Goal: Information Seeking & Learning: Learn about a topic

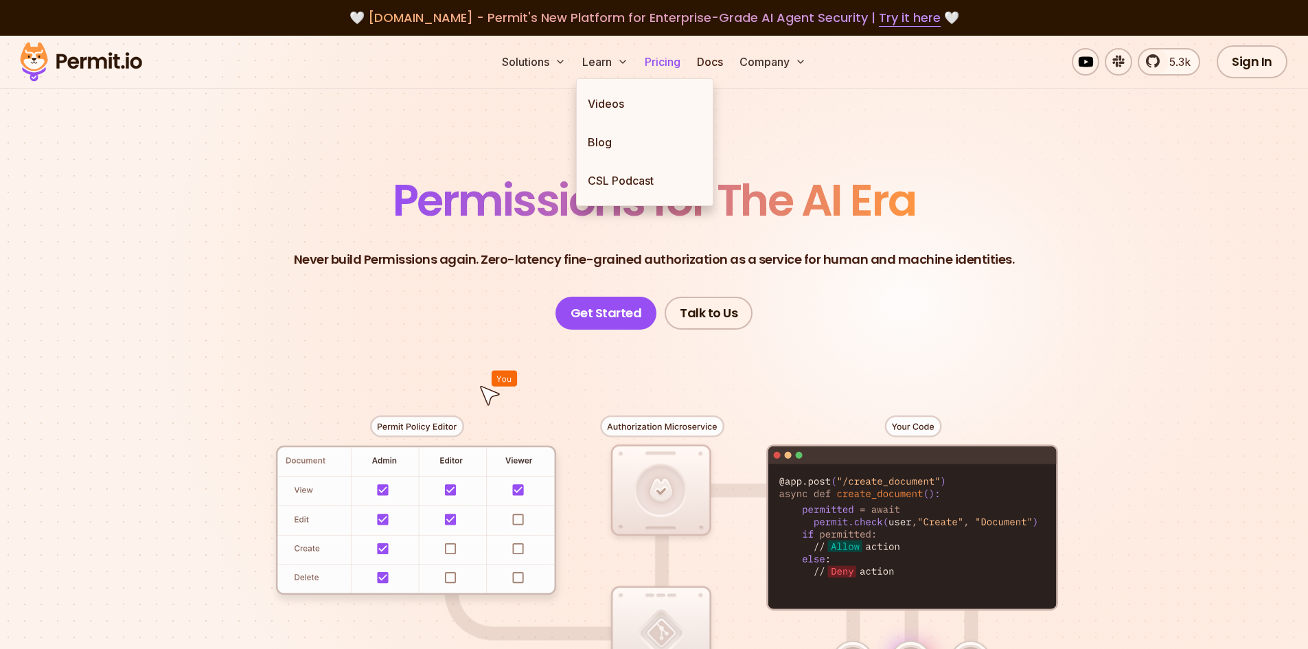
click at [652, 58] on link "Pricing" at bounding box center [662, 61] width 47 height 27
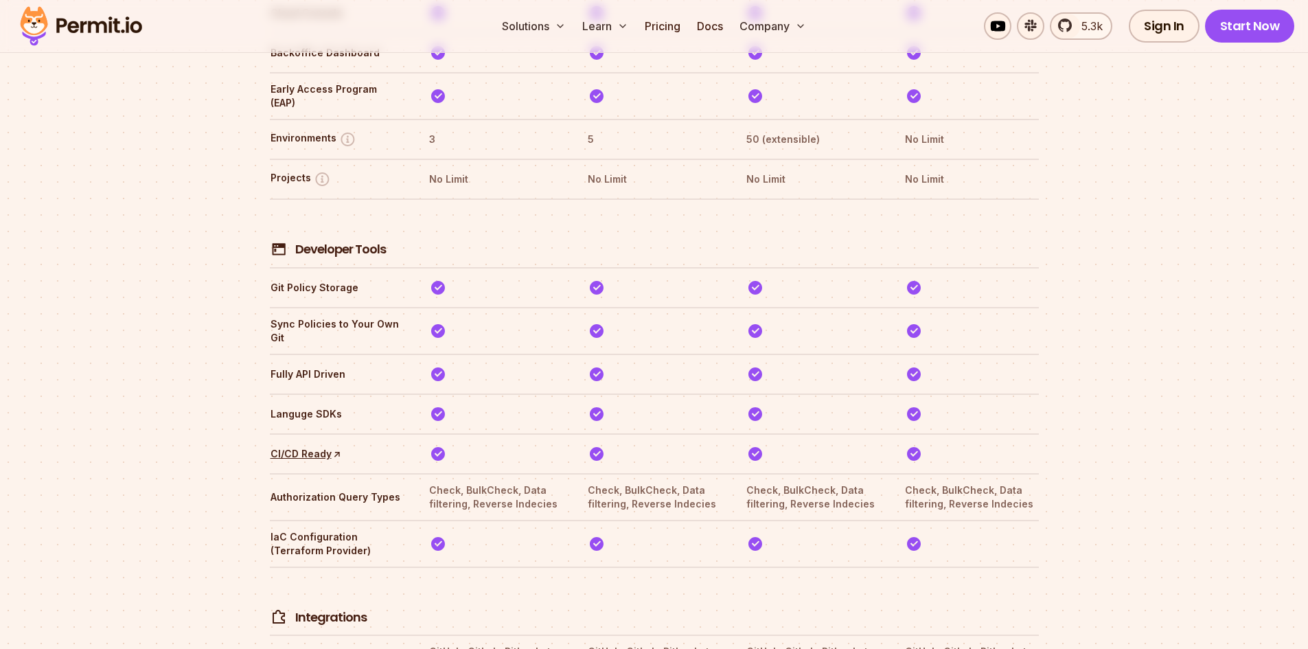
scroll to position [3481, 0]
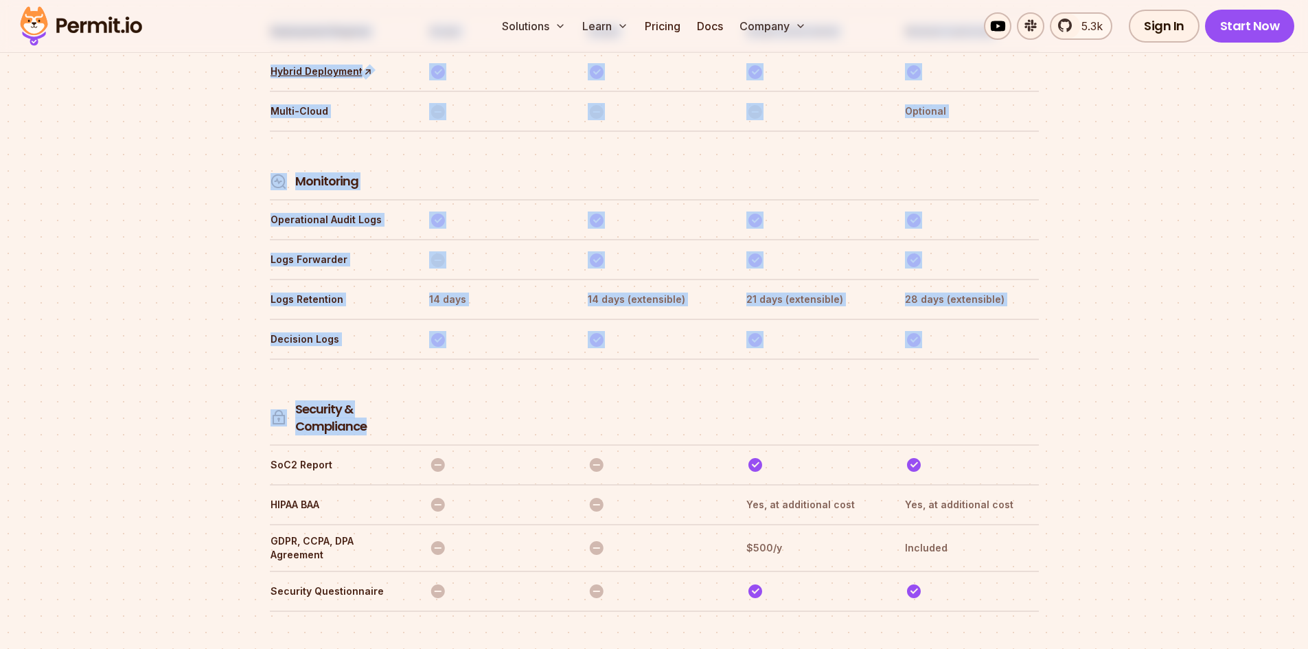
drag, startPoint x: 226, startPoint y: 267, endPoint x: 1009, endPoint y: 308, distance: 784.4
click at [1010, 368] on th at bounding box center [971, 402] width 134 height 68
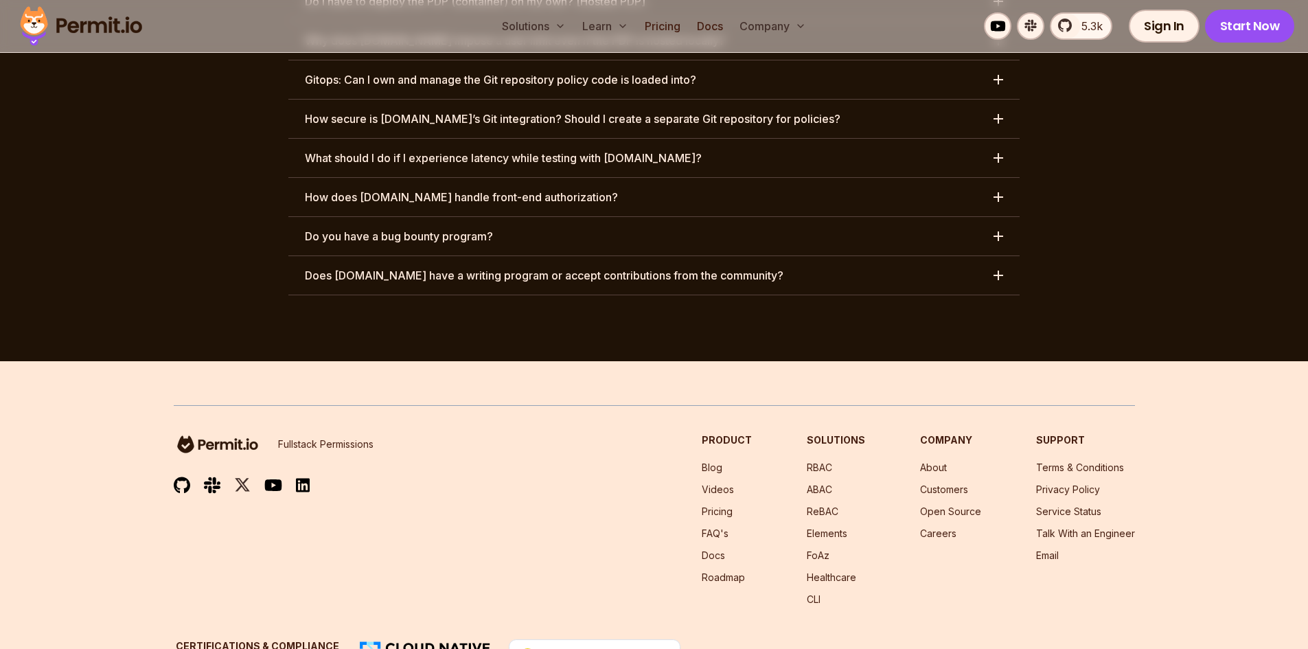
scroll to position [6179, 0]
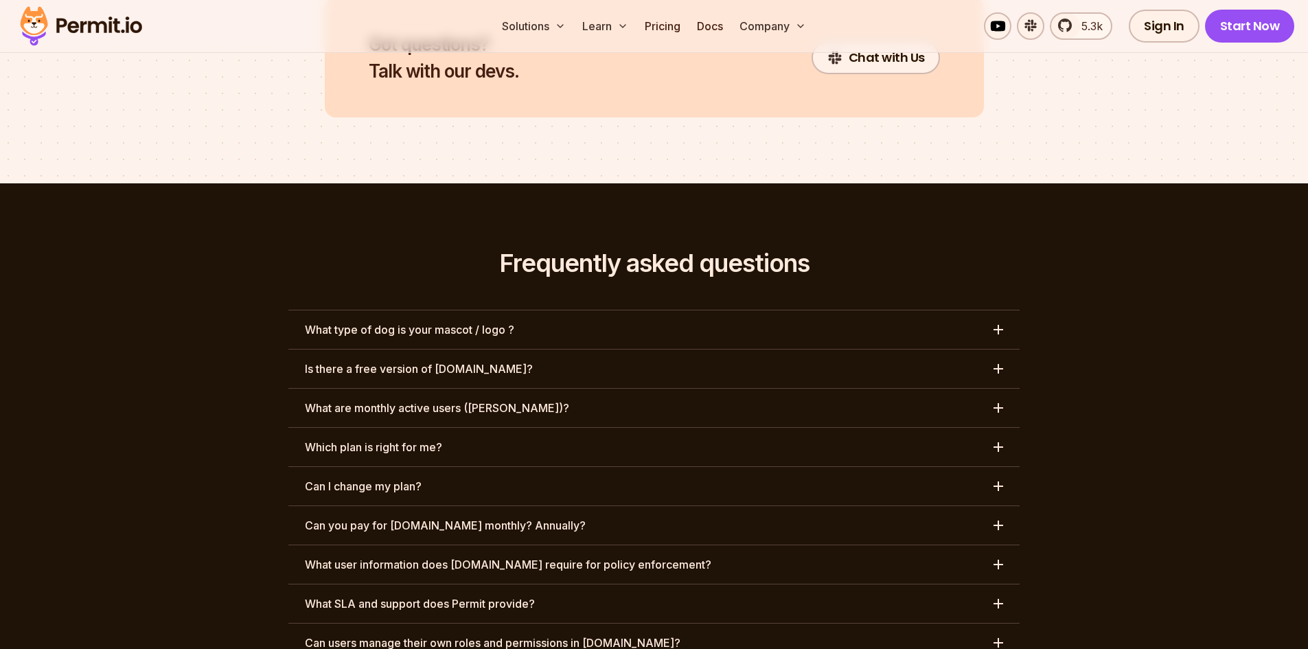
click at [878, 310] on button "What type of dog is your mascot / logo ?" at bounding box center [653, 329] width 731 height 38
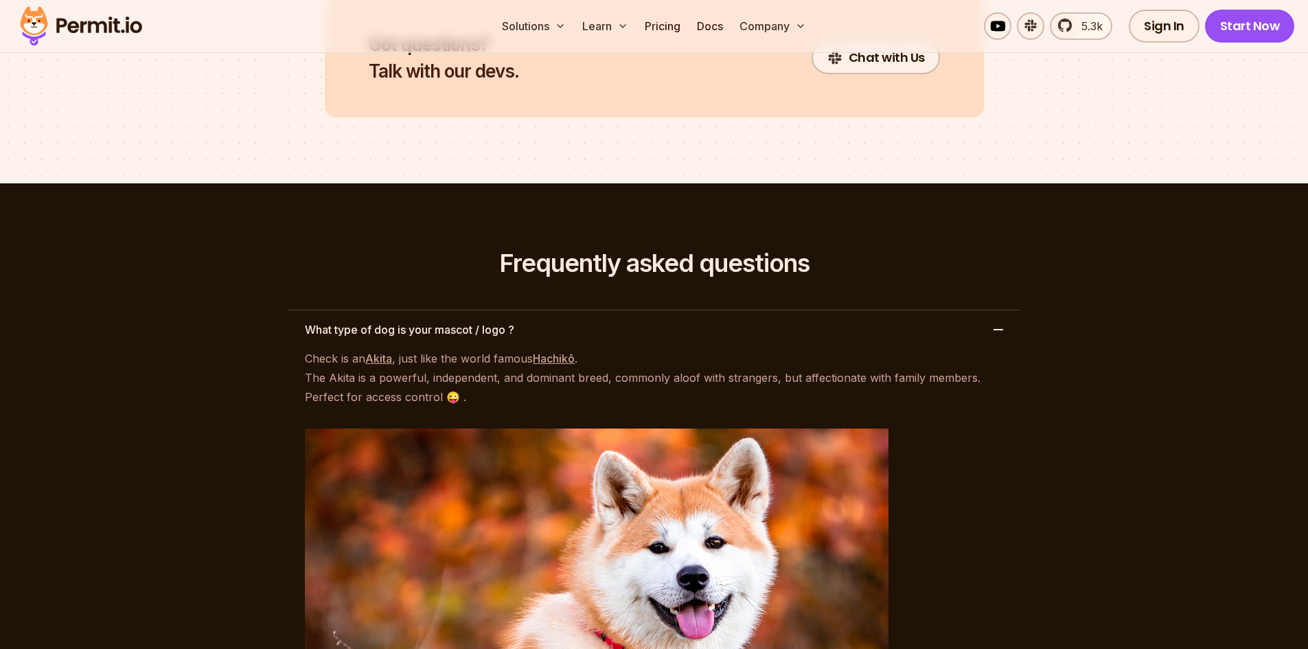
click at [878, 310] on button "What type of dog is your mascot / logo ?" at bounding box center [653, 329] width 731 height 38
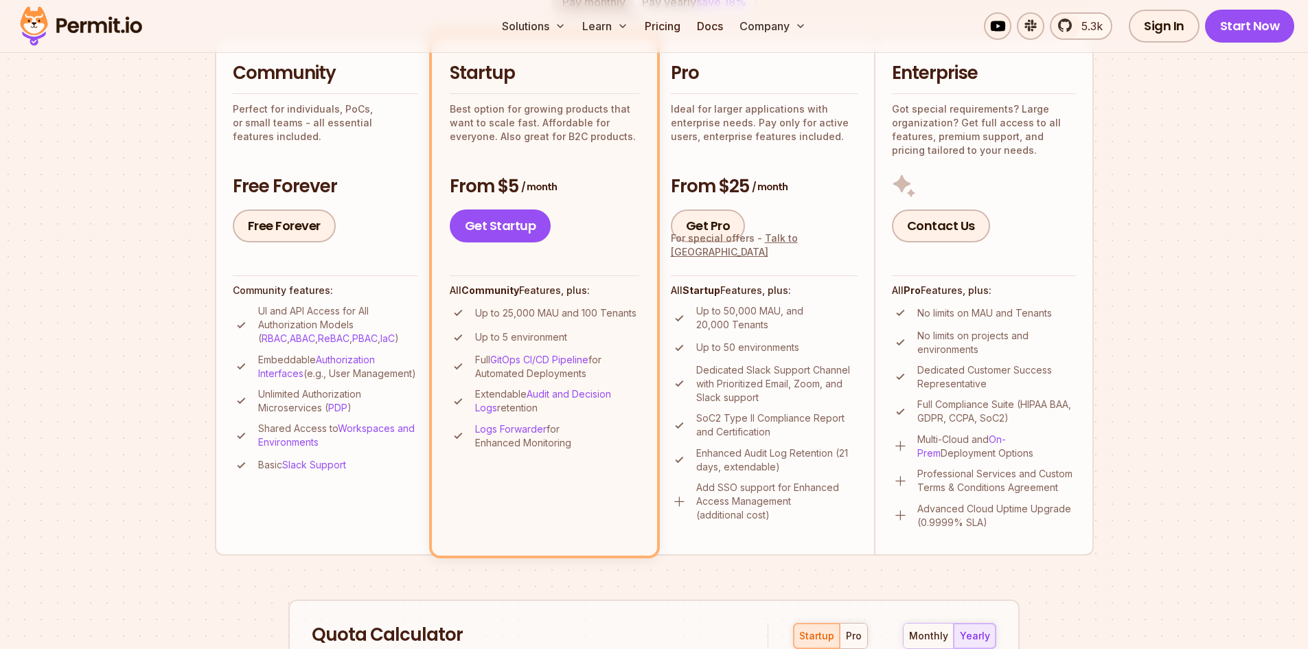
scroll to position [0, 0]
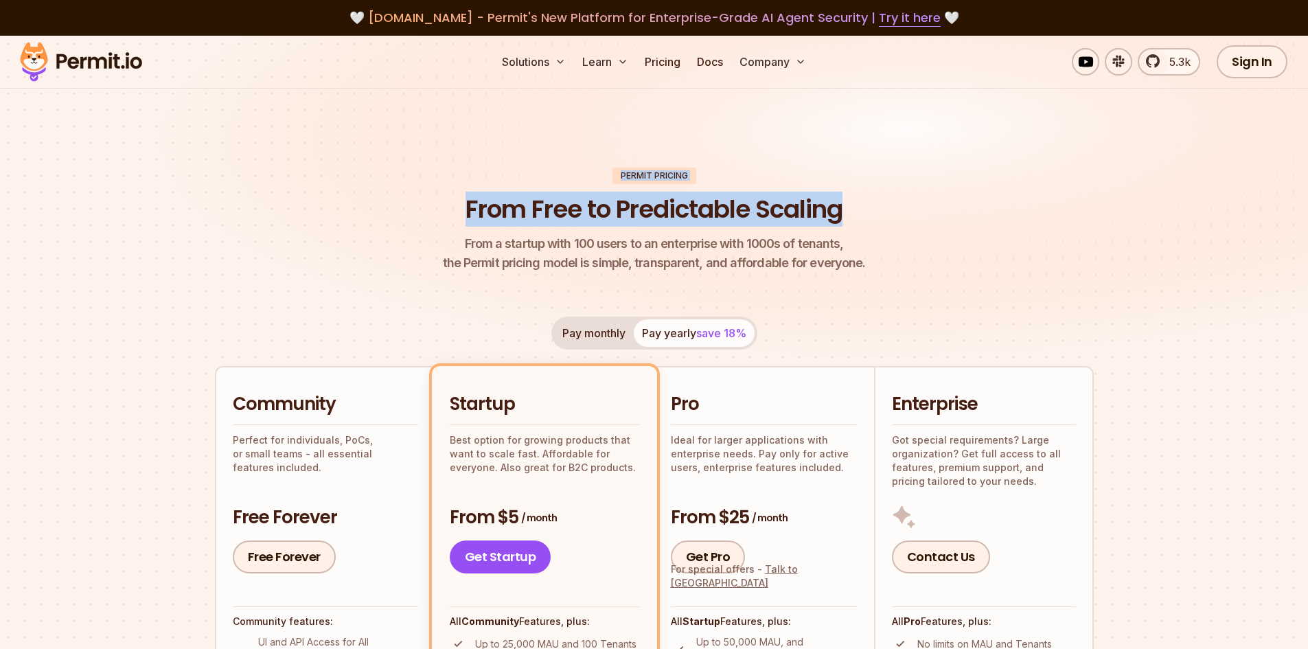
drag, startPoint x: 826, startPoint y: 170, endPoint x: 945, endPoint y: 170, distance: 119.5
click at [945, 170] on header "Permit Pricing From Free to Predictable Scaling From a startup with 100 users t…" at bounding box center [654, 221] width 879 height 106
click at [962, 180] on header "Permit Pricing From Free to Predictable Scaling From a startup with 100 users t…" at bounding box center [654, 221] width 879 height 106
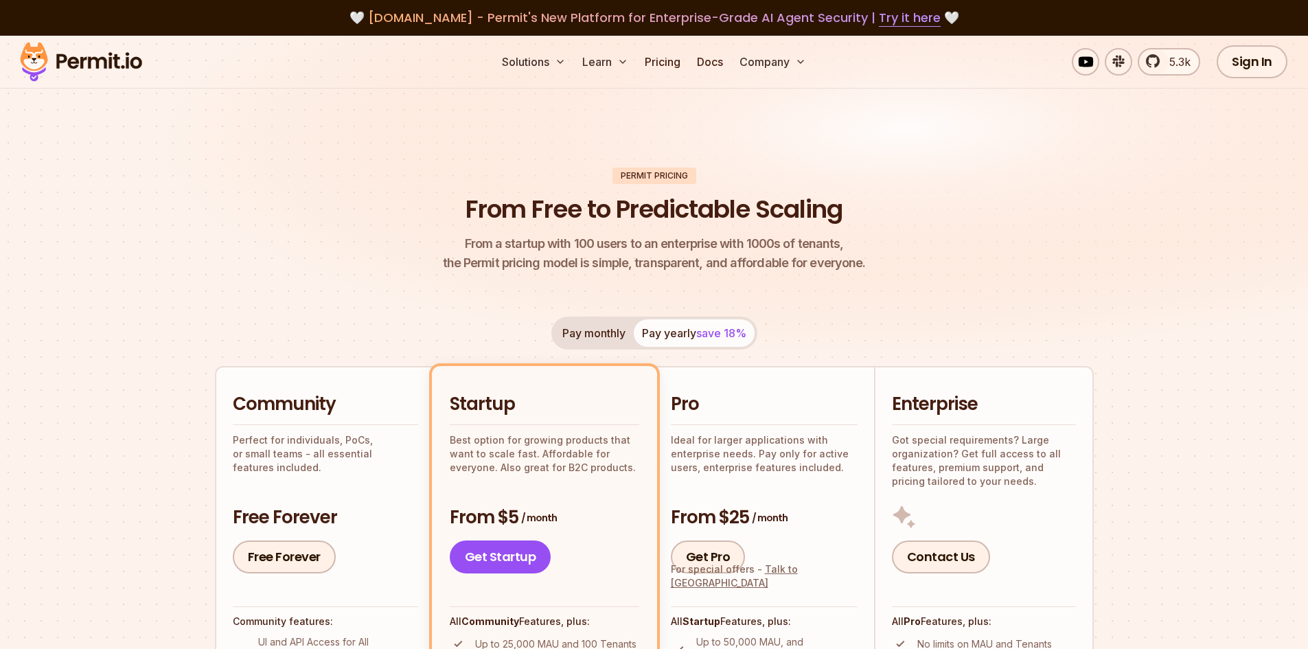
click at [607, 333] on button "Pay monthly" at bounding box center [594, 332] width 80 height 27
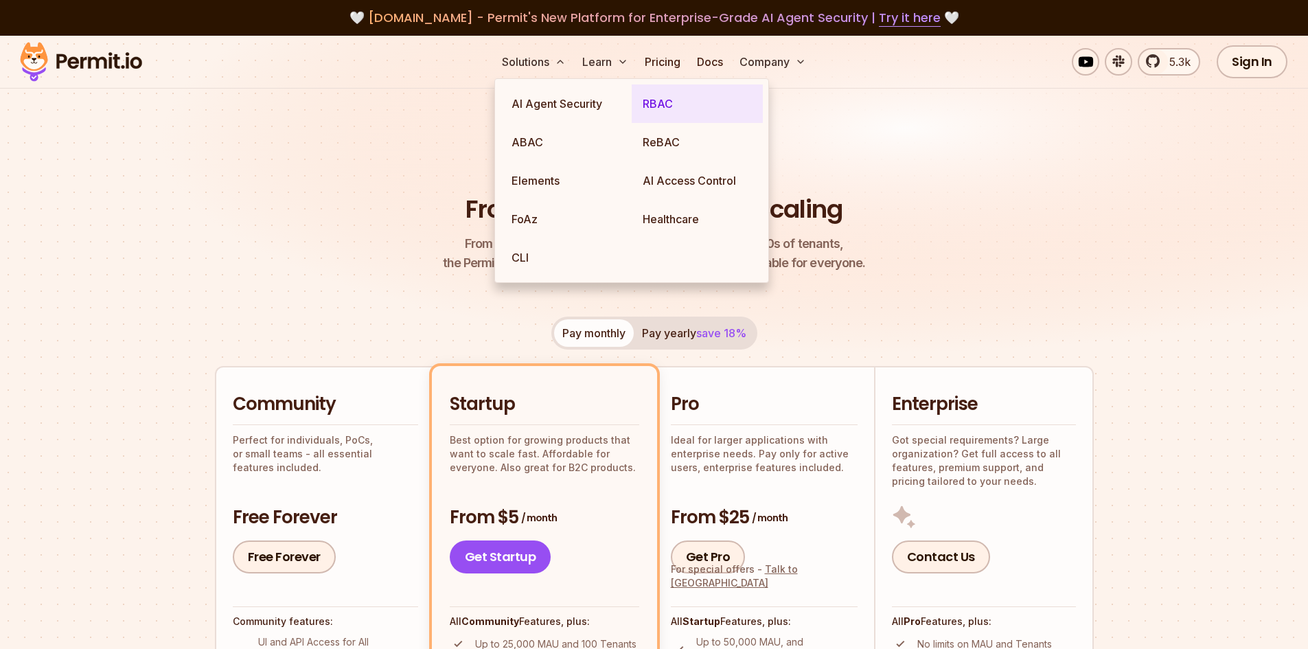
click at [659, 105] on link "RBAC" at bounding box center [697, 103] width 131 height 38
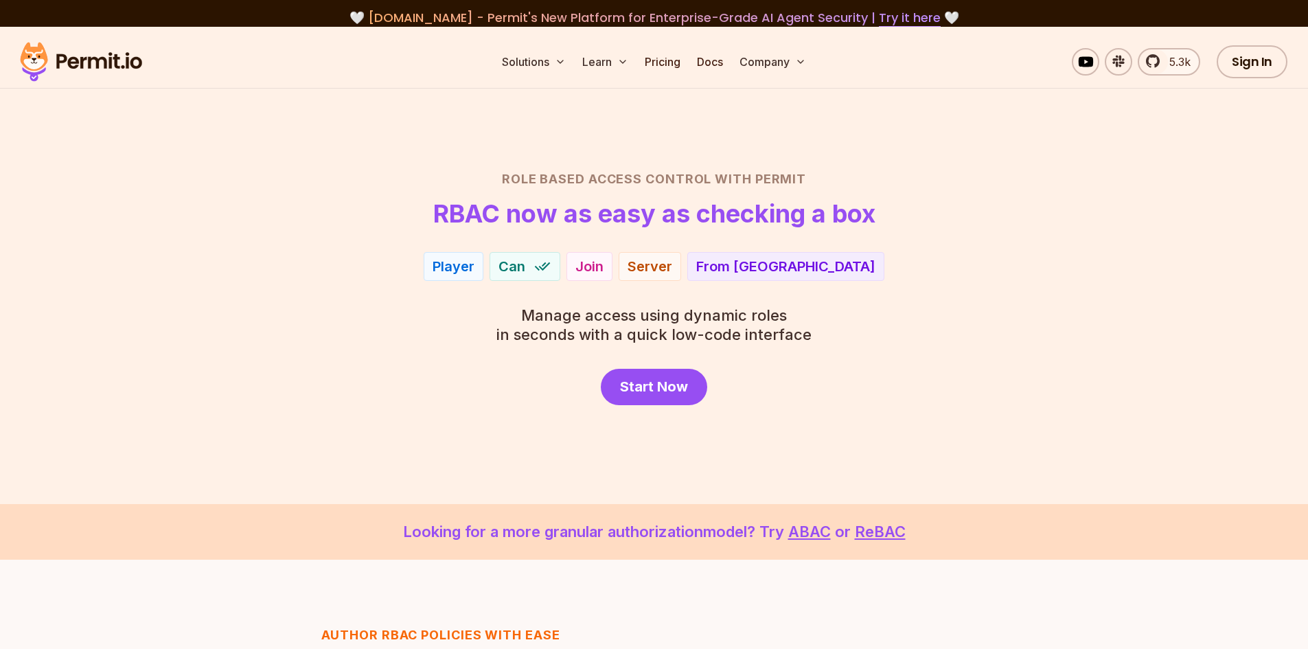
click at [457, 212] on h1 "RBAC now as easy as checking a box" at bounding box center [654, 213] width 442 height 27
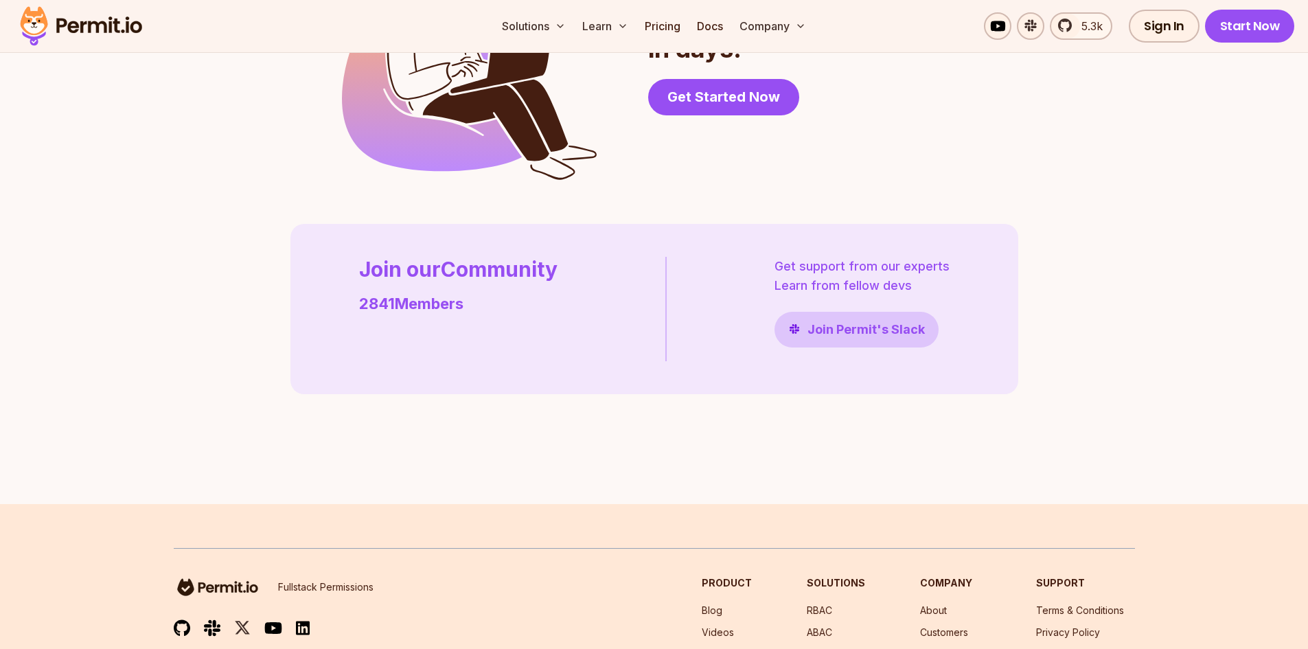
scroll to position [3971, 0]
